Goal: Task Accomplishment & Management: Use online tool/utility

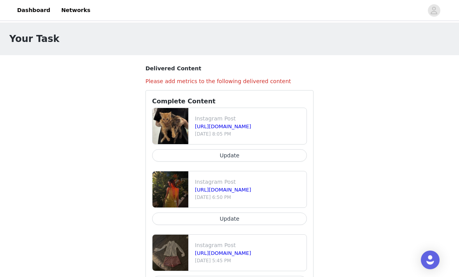
click at [40, 11] on link "Dashboard" at bounding box center [33, 11] width 42 height 18
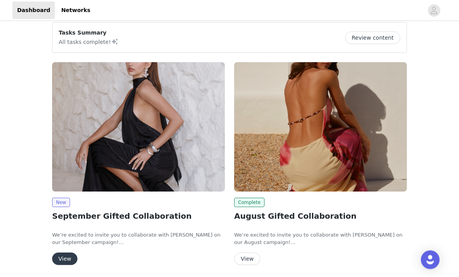
scroll to position [63, 0]
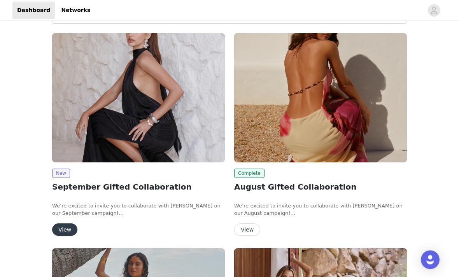
click at [65, 227] on button "View" at bounding box center [64, 230] width 25 height 12
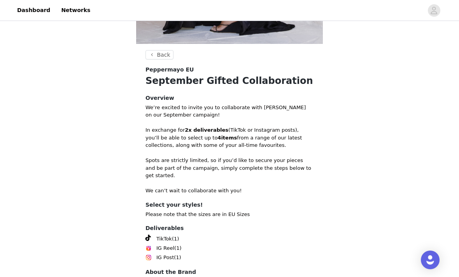
scroll to position [208, 0]
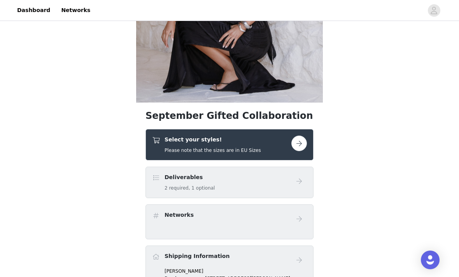
scroll to position [126, 0]
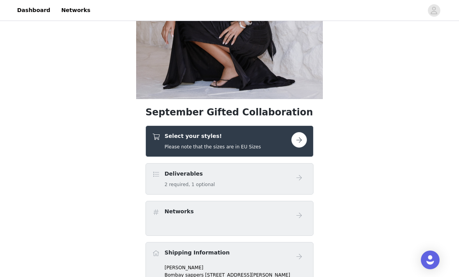
click at [307, 137] on button "button" at bounding box center [299, 140] width 16 height 16
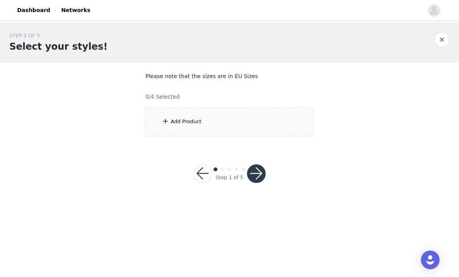
click at [298, 128] on div "Add Product" at bounding box center [230, 121] width 168 height 29
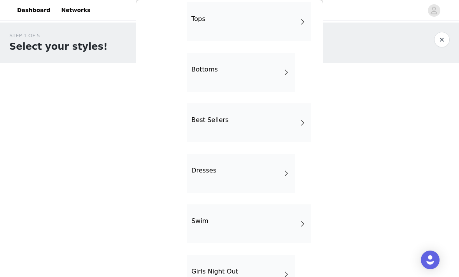
scroll to position [107, 0]
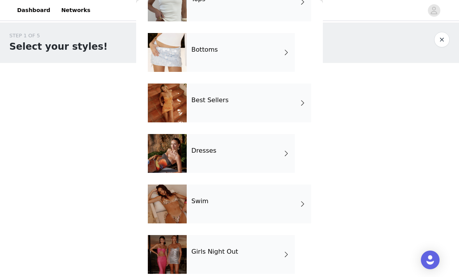
click at [241, 202] on div "Swim" at bounding box center [249, 204] width 125 height 39
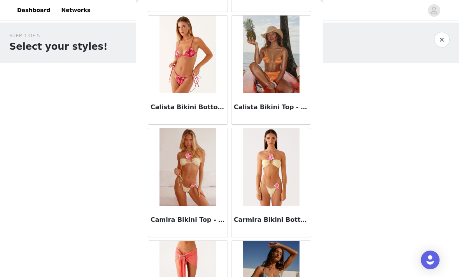
scroll to position [716, 0]
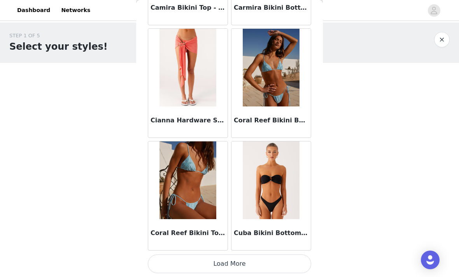
click at [258, 258] on button "Load More" at bounding box center [229, 264] width 163 height 19
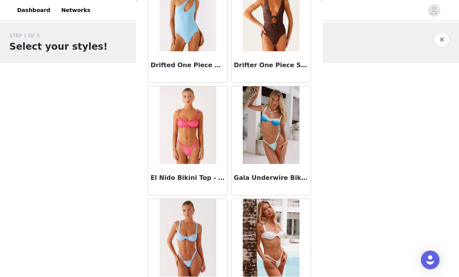
scroll to position [1647, 0]
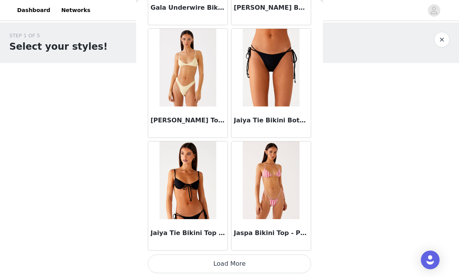
click at [254, 259] on button "Load More" at bounding box center [229, 264] width 163 height 19
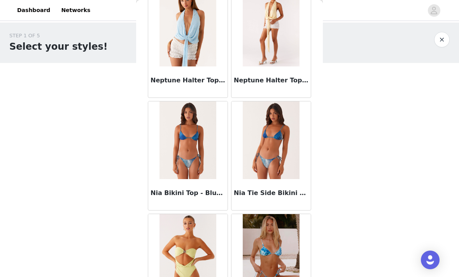
scroll to position [3099, 0]
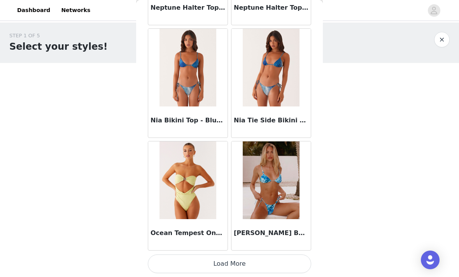
click at [256, 261] on button "Load More" at bounding box center [229, 264] width 163 height 19
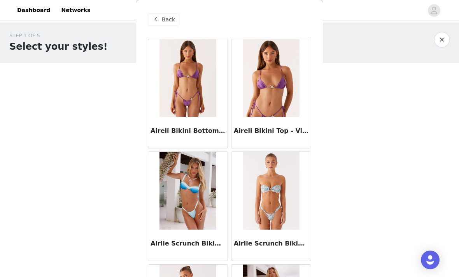
scroll to position [0, 0]
click at [444, 39] on button "button" at bounding box center [442, 40] width 16 height 16
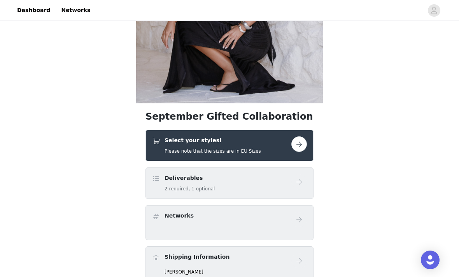
scroll to position [162, 0]
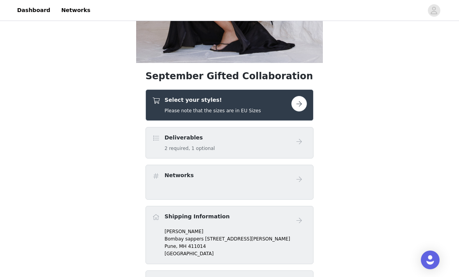
click at [300, 107] on button "button" at bounding box center [299, 104] width 16 height 16
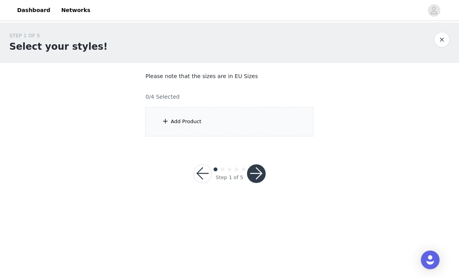
click at [218, 122] on div "Add Product" at bounding box center [230, 121] width 168 height 29
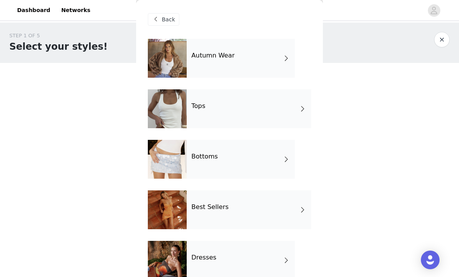
click at [263, 60] on div "Autumn Wear" at bounding box center [241, 58] width 108 height 39
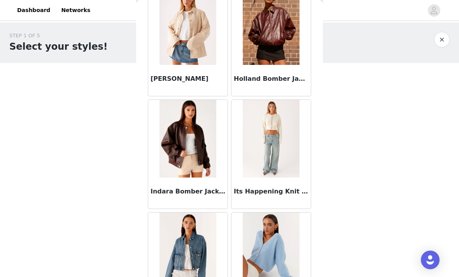
scroll to position [282, 0]
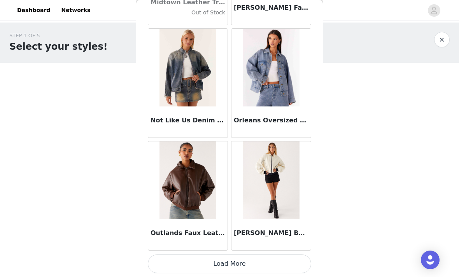
click at [240, 258] on button "Load More" at bounding box center [229, 264] width 163 height 19
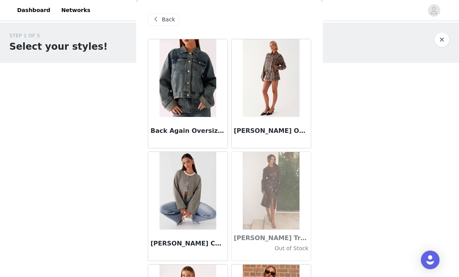
scroll to position [0, 0]
click at [174, 19] on span "Back" at bounding box center [168, 20] width 13 height 8
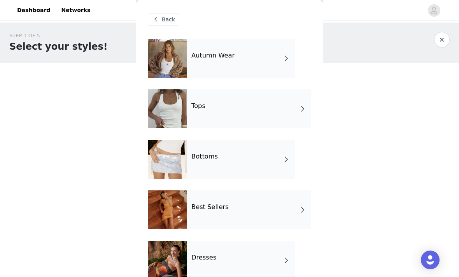
click at [251, 157] on div "Bottoms" at bounding box center [241, 159] width 108 height 39
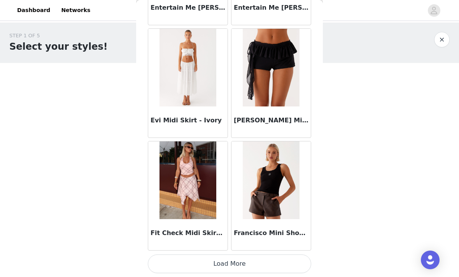
scroll to position [913, 0]
click at [285, 263] on button "Load More" at bounding box center [229, 264] width 163 height 19
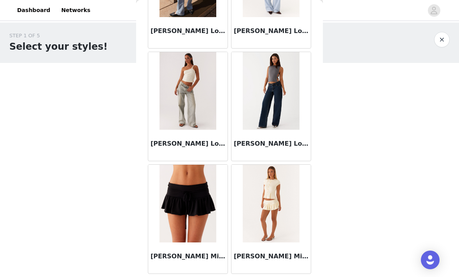
scroll to position [1798, 0]
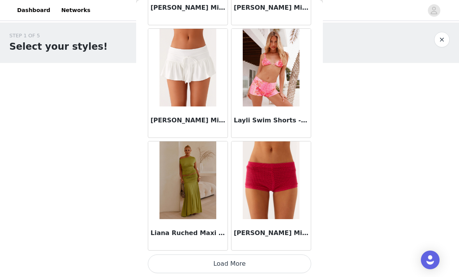
click at [277, 262] on button "Load More" at bounding box center [229, 264] width 163 height 19
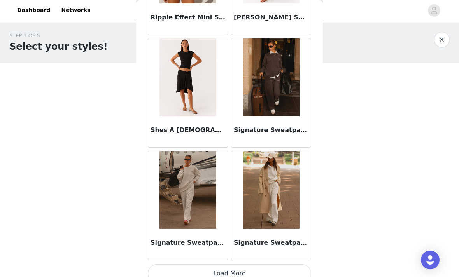
scroll to position [3162, 0]
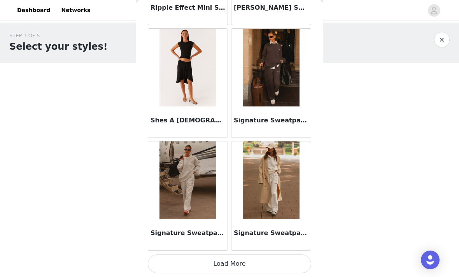
click at [277, 263] on button "Load More" at bounding box center [229, 264] width 163 height 19
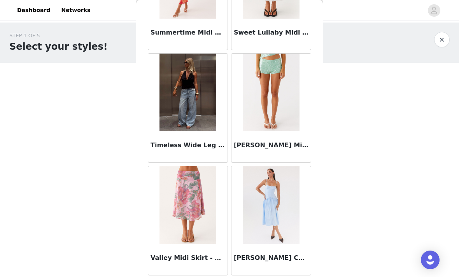
scroll to position [3710, 0]
click at [445, 38] on button "button" at bounding box center [442, 40] width 16 height 16
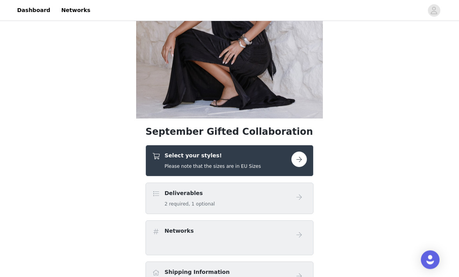
scroll to position [114, 0]
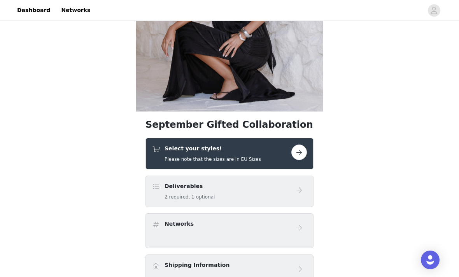
click at [298, 153] on button "button" at bounding box center [299, 153] width 16 height 16
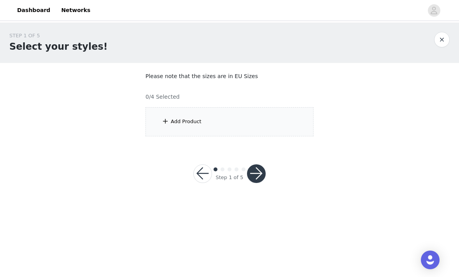
click at [278, 127] on div "Add Product" at bounding box center [230, 121] width 168 height 29
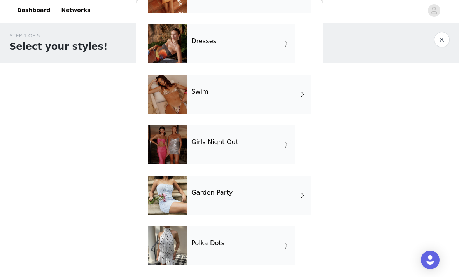
scroll to position [217, 0]
click at [173, 239] on div at bounding box center [167, 246] width 39 height 39
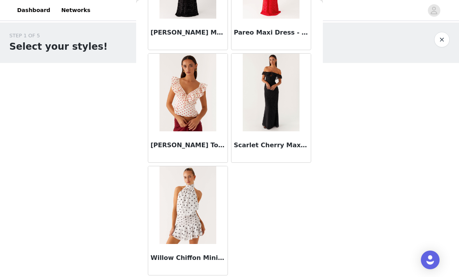
scroll to position [776, 0]
click at [438, 38] on button "button" at bounding box center [442, 40] width 16 height 16
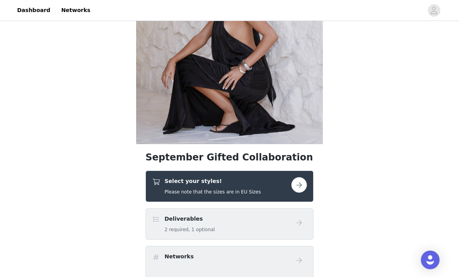
click at [304, 177] on button "button" at bounding box center [299, 185] width 16 height 16
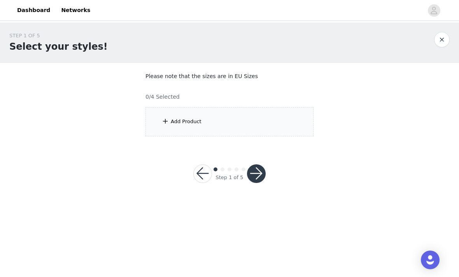
click at [159, 123] on div "Add Product" at bounding box center [230, 121] width 168 height 29
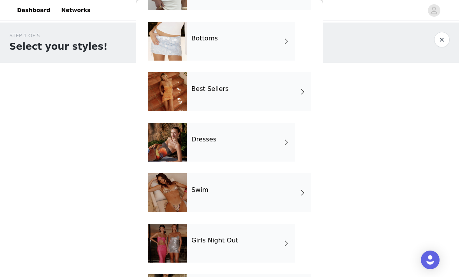
scroll to position [118, 0]
click at [168, 94] on div at bounding box center [167, 91] width 39 height 39
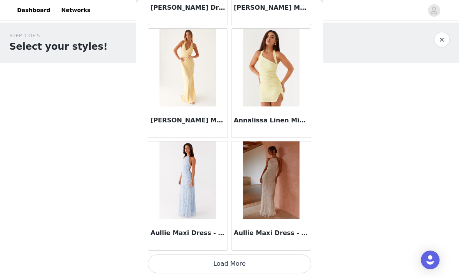
scroll to position [913, 0]
click at [291, 263] on button "Load More" at bounding box center [229, 264] width 163 height 19
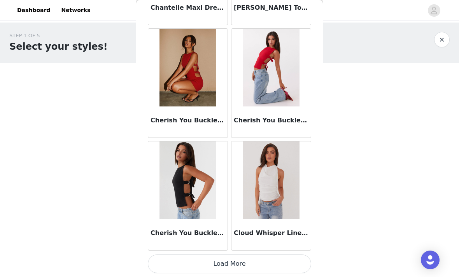
click at [295, 264] on button "Load More" at bounding box center [229, 264] width 163 height 19
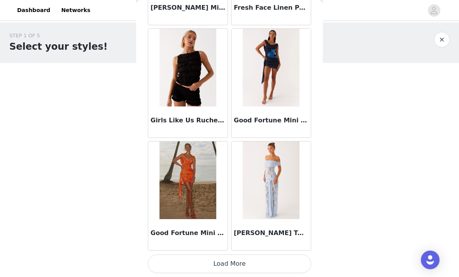
click at [298, 257] on button "Load More" at bounding box center [229, 264] width 163 height 19
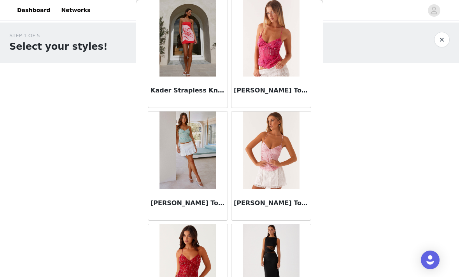
scroll to position [3990, 0]
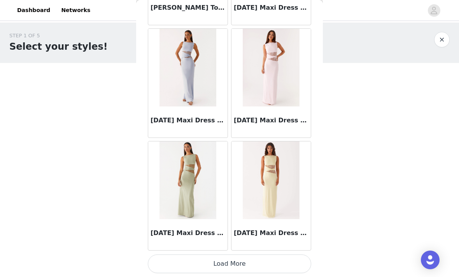
click at [293, 260] on button "Load More" at bounding box center [229, 264] width 163 height 19
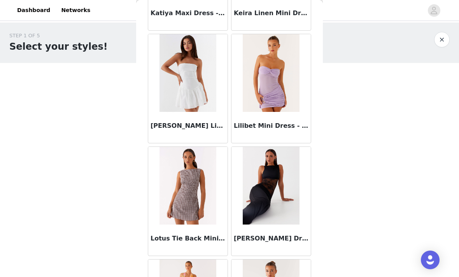
scroll to position [4633, 0]
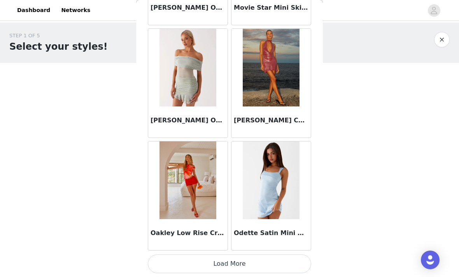
click at [288, 263] on button "Load More" at bounding box center [229, 264] width 163 height 19
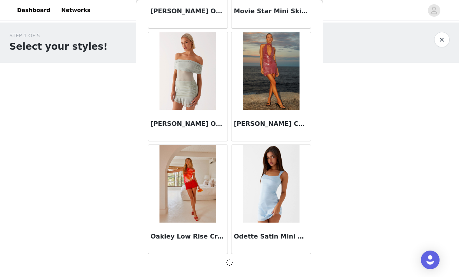
scroll to position [5424, 0]
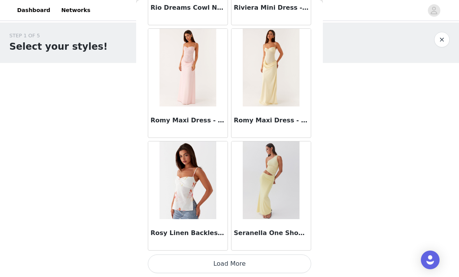
click at [291, 258] on button "Load More" at bounding box center [229, 264] width 163 height 19
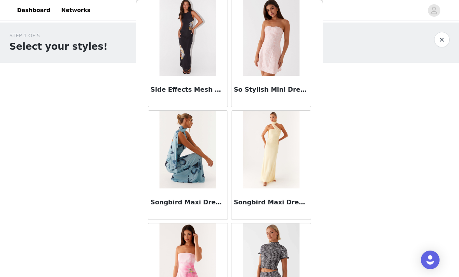
scroll to position [6814, 0]
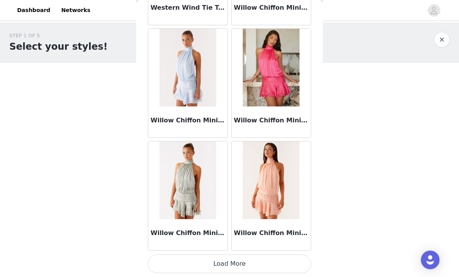
click at [297, 262] on button "Load More" at bounding box center [229, 264] width 163 height 19
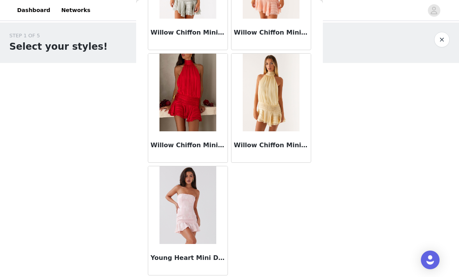
scroll to position [7886, 0]
click at [445, 39] on button "button" at bounding box center [442, 40] width 16 height 16
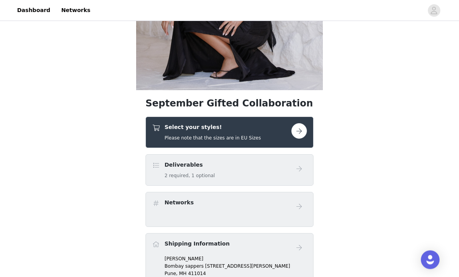
scroll to position [135, 0]
click at [301, 125] on button "button" at bounding box center [299, 131] width 16 height 16
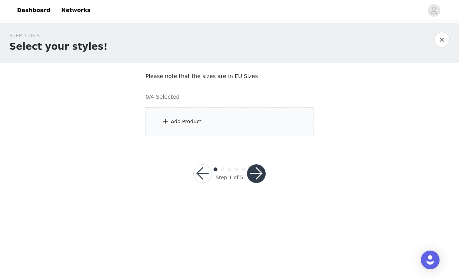
click at [272, 127] on div "Add Product" at bounding box center [230, 121] width 168 height 29
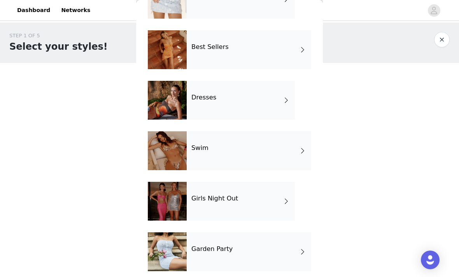
scroll to position [166, 0]
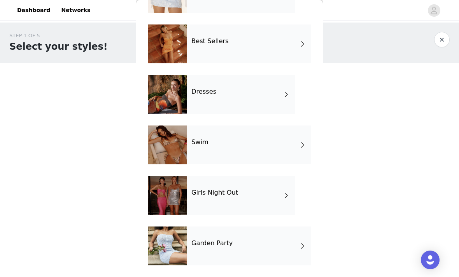
click at [263, 102] on div "Dresses" at bounding box center [241, 94] width 108 height 39
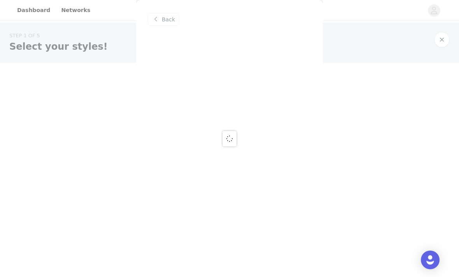
scroll to position [0, 0]
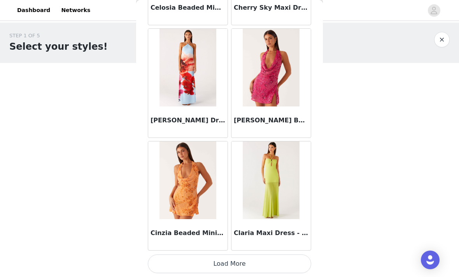
click at [264, 258] on button "Load More" at bounding box center [229, 264] width 163 height 19
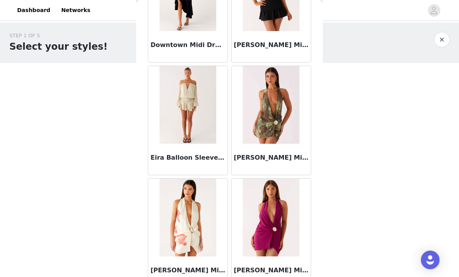
scroll to position [1577, 0]
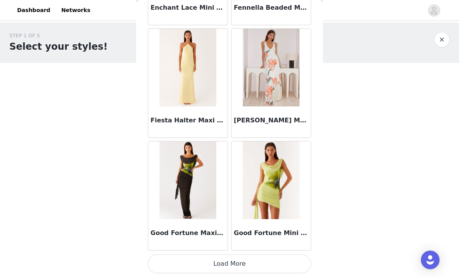
click at [270, 260] on button "Load More" at bounding box center [229, 264] width 163 height 19
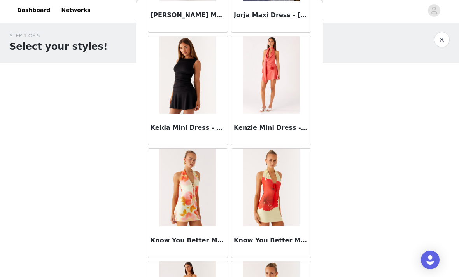
scroll to position [2827, 0]
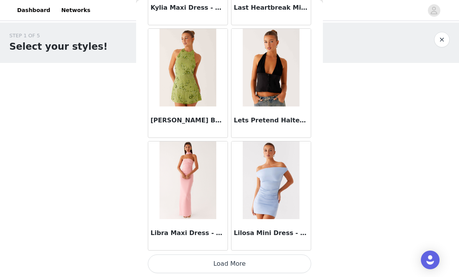
click at [278, 260] on button "Load More" at bounding box center [229, 264] width 163 height 19
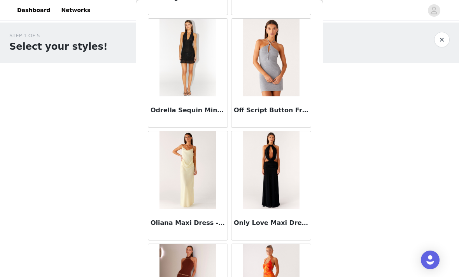
scroll to position [4084, 0]
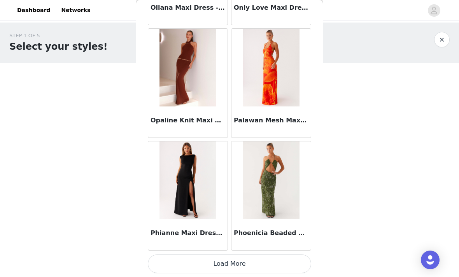
click at [275, 262] on button "Load More" at bounding box center [229, 264] width 163 height 19
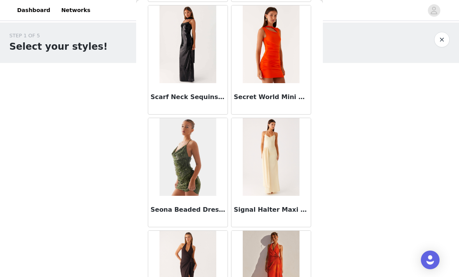
scroll to position [5114, 0]
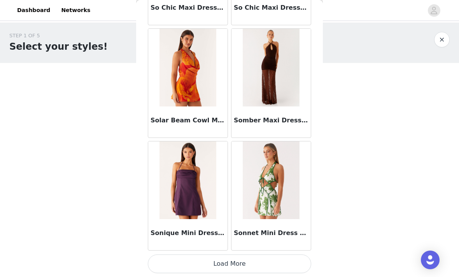
click at [276, 262] on button "Load More" at bounding box center [229, 264] width 163 height 19
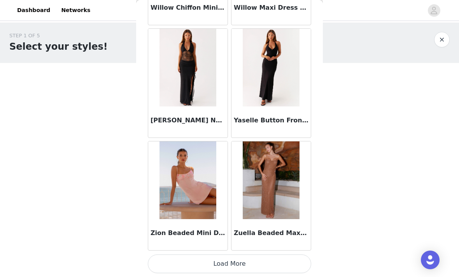
click at [272, 256] on button "Load More" at bounding box center [229, 264] width 163 height 19
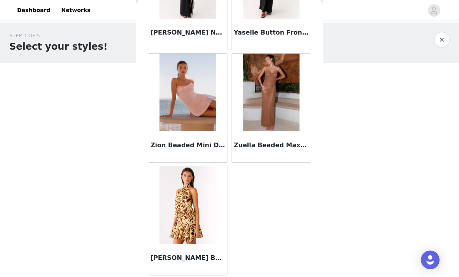
scroll to position [6644, 0]
click at [442, 42] on button "button" at bounding box center [442, 40] width 16 height 16
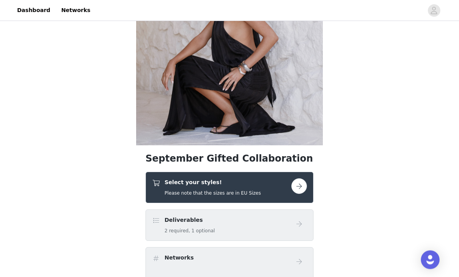
scroll to position [112, 0]
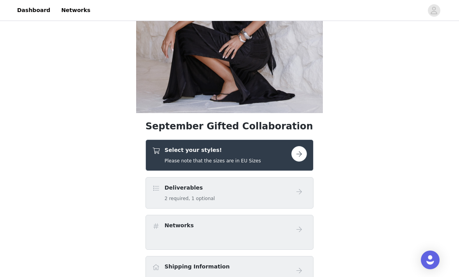
click at [297, 159] on button "button" at bounding box center [299, 154] width 16 height 16
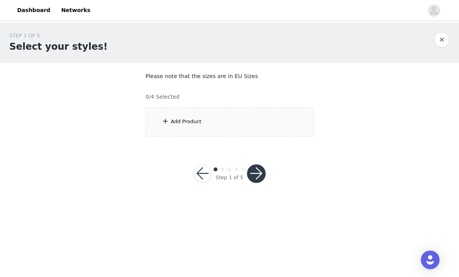
click at [269, 130] on div "Add Product" at bounding box center [230, 121] width 168 height 29
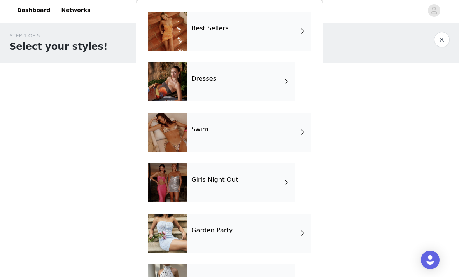
scroll to position [188, 0]
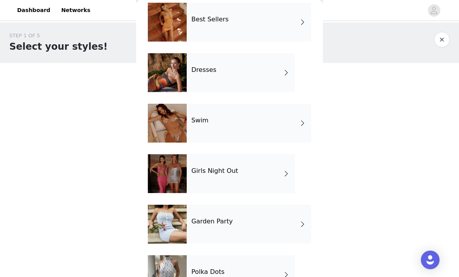
click at [270, 172] on div "Girls Night Out" at bounding box center [241, 174] width 108 height 39
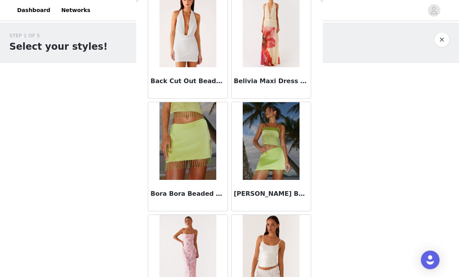
scroll to position [841, 0]
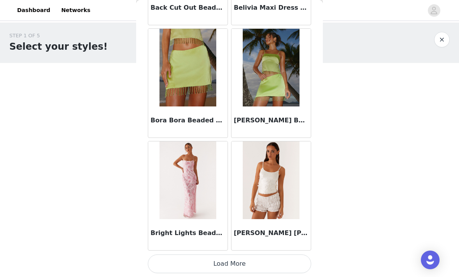
click at [277, 257] on button "Load More" at bounding box center [229, 264] width 163 height 19
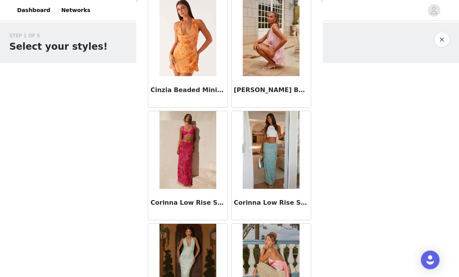
scroll to position [1510, 0]
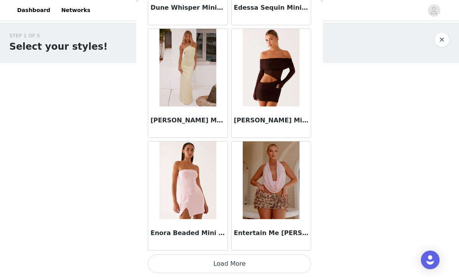
click at [274, 258] on button "Load More" at bounding box center [229, 264] width 163 height 19
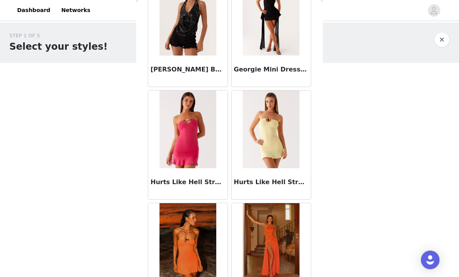
scroll to position [2425, 0]
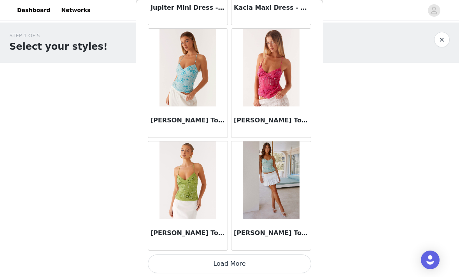
click at [269, 257] on button "Load More" at bounding box center [229, 264] width 163 height 19
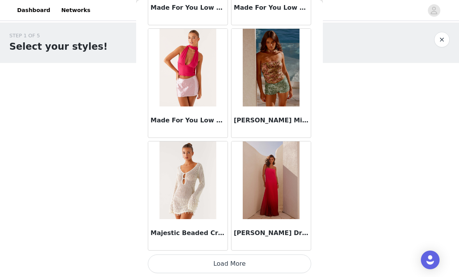
click at [288, 263] on button "Load More" at bounding box center [229, 264] width 163 height 19
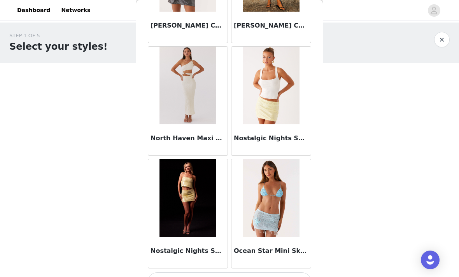
scroll to position [5414, 0]
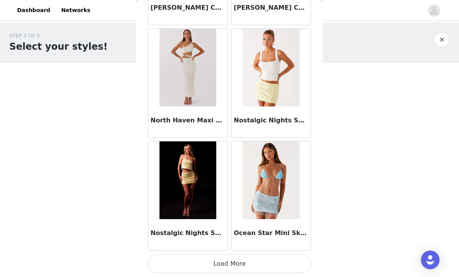
click at [274, 256] on button "Load More" at bounding box center [229, 264] width 163 height 19
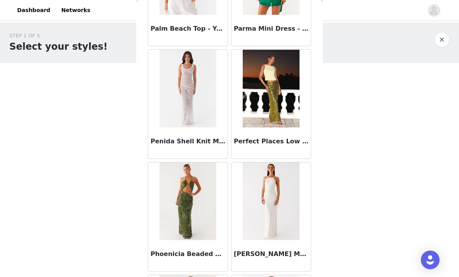
scroll to position [6086, 0]
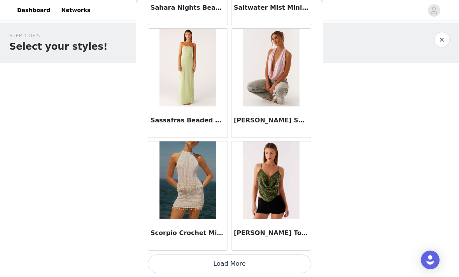
click at [261, 256] on button "Load More" at bounding box center [229, 264] width 163 height 19
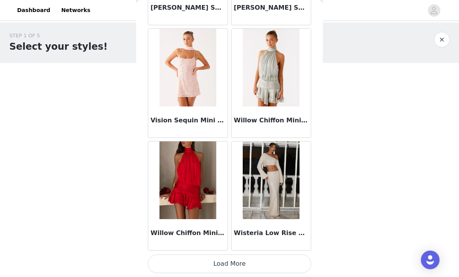
click at [288, 261] on button "Load More" at bounding box center [229, 264] width 163 height 19
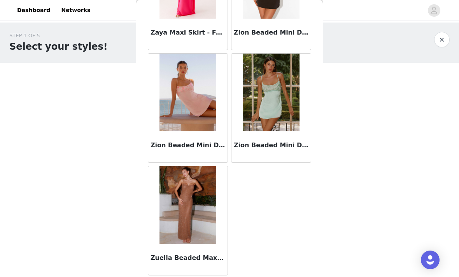
scroll to position [8224, 0]
click at [441, 42] on button "button" at bounding box center [442, 40] width 16 height 16
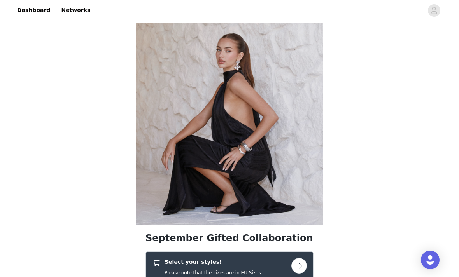
click at [284, 260] on div "Select your styles! Please note that the sizes are in EU Sizes" at bounding box center [221, 267] width 139 height 18
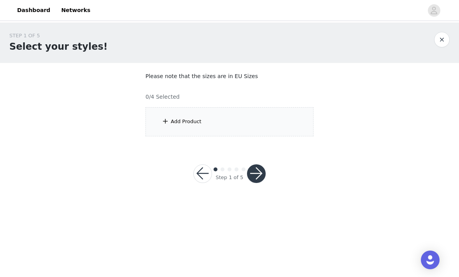
click at [285, 118] on div "Add Product" at bounding box center [230, 121] width 168 height 29
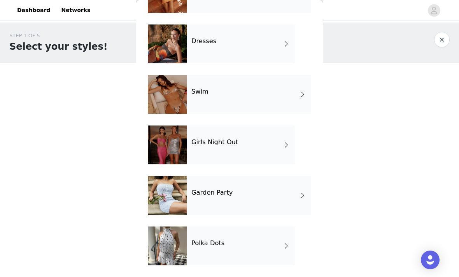
scroll to position [217, 0]
click at [271, 190] on div "Garden Party" at bounding box center [249, 195] width 125 height 39
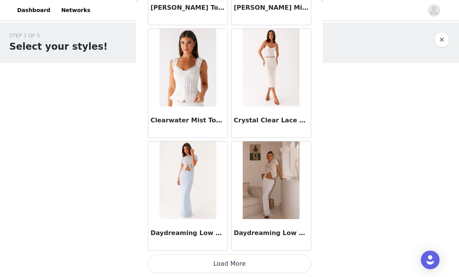
scroll to position [913, 0]
click at [241, 259] on button "Load More" at bounding box center [229, 264] width 163 height 19
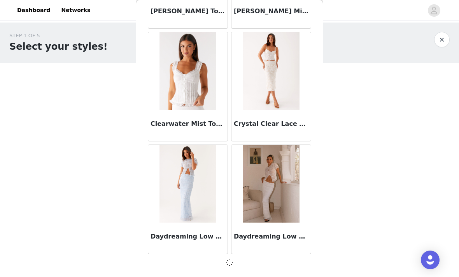
scroll to position [910, 0]
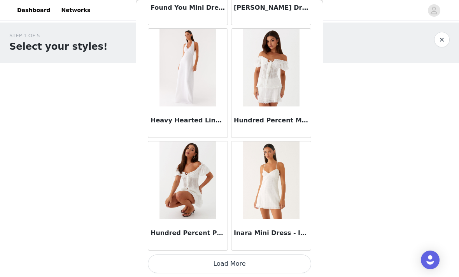
click at [286, 262] on button "Load More" at bounding box center [229, 264] width 163 height 19
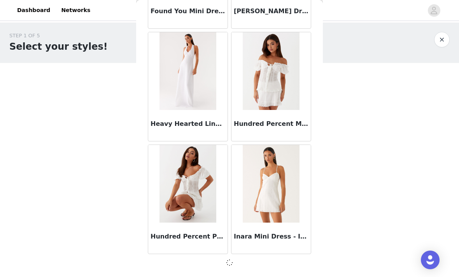
scroll to position [2039, 0]
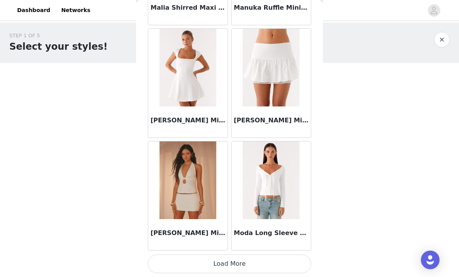
click at [283, 260] on button "Load More" at bounding box center [229, 264] width 163 height 19
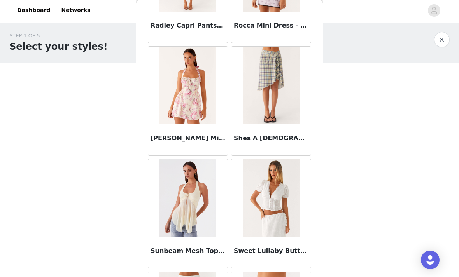
scroll to position [3608, 0]
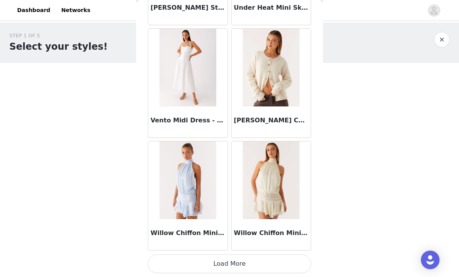
click at [274, 258] on button "Load More" at bounding box center [229, 264] width 163 height 19
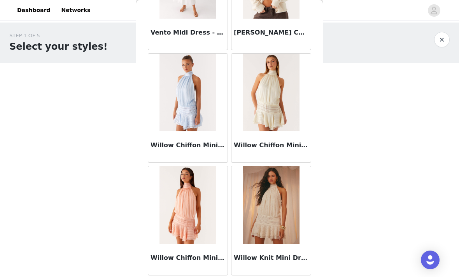
scroll to position [4387, 0]
click at [446, 37] on button "button" at bounding box center [442, 40] width 16 height 16
